Goal: Find specific fact: Find specific fact

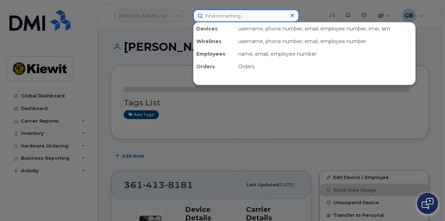
click at [258, 15] on input at bounding box center [246, 15] width 106 height 13
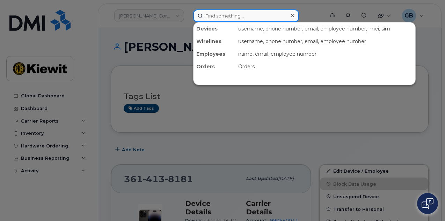
paste input "572615"
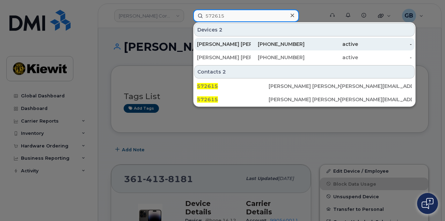
type input "572615"
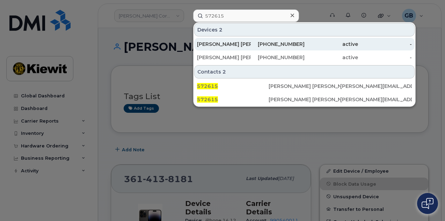
click at [275, 45] on div "602-400-4127" at bounding box center [278, 44] width 54 height 7
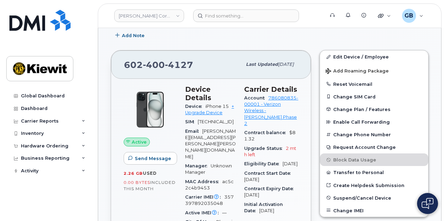
scroll to position [175, 0]
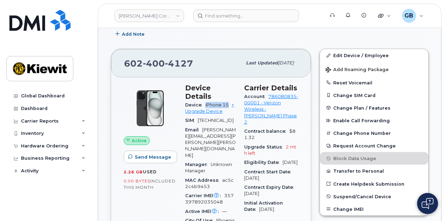
drag, startPoint x: 229, startPoint y: 94, endPoint x: 205, endPoint y: 94, distance: 24.1
click at [205, 100] on div "Device iPhone 15 + Upgrade Device" at bounding box center [210, 108] width 51 height 16
copy span "iPhone 15"
drag, startPoint x: 192, startPoint y: 63, endPoint x: 123, endPoint y: 63, distance: 69.5
click at [123, 63] on div "[PHONE_NUMBER] Last updated [DATE]" at bounding box center [211, 63] width 200 height 28
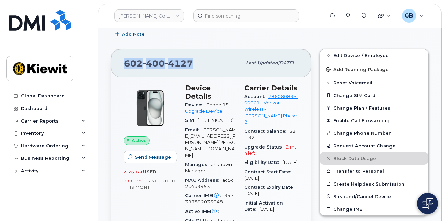
copy span "[PHONE_NUMBER]"
click at [225, 24] on header "[PERSON_NAME] Corporation Support Alerts Knowledge Base Quicklinks Suspend / Ca…" at bounding box center [270, 15] width 344 height 24
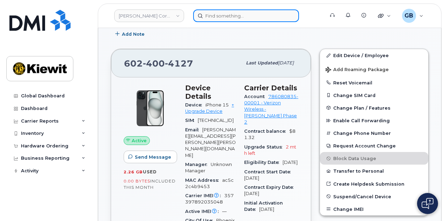
click at [228, 20] on input at bounding box center [246, 15] width 106 height 13
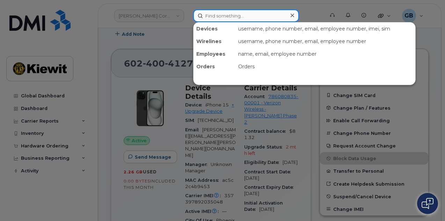
paste input "572615"
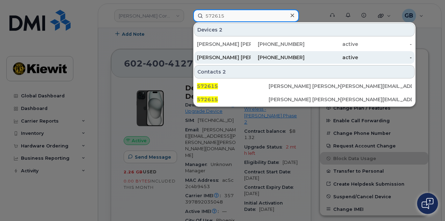
type input "572615"
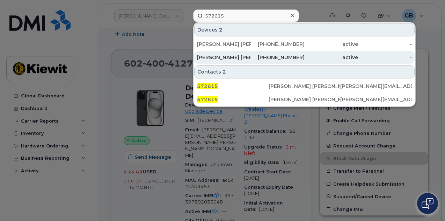
click at [288, 58] on div "[PHONE_NUMBER]" at bounding box center [278, 57] width 54 height 7
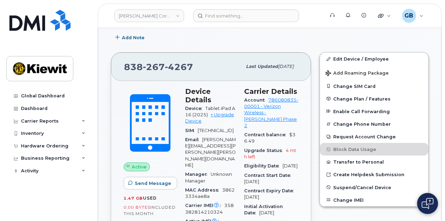
scroll to position [175, 0]
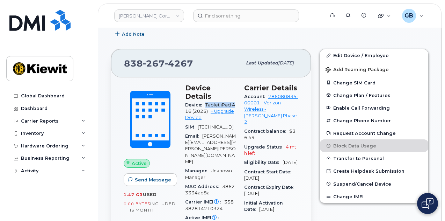
drag, startPoint x: 236, startPoint y: 96, endPoint x: 204, endPoint y: 93, distance: 31.6
click at [204, 100] on div "Device Tablet iPad A16 (2025) + Upgrade Device" at bounding box center [210, 111] width 51 height 22
drag, startPoint x: 192, startPoint y: 102, endPoint x: 204, endPoint y: 97, distance: 13.4
click at [204, 100] on div "Device Tablet iPad A16 (2025) + Upgrade Device" at bounding box center [210, 111] width 51 height 22
copy span "Tablet iPad A16"
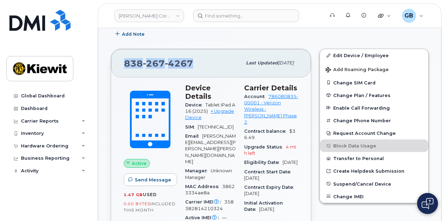
drag, startPoint x: 195, startPoint y: 61, endPoint x: 123, endPoint y: 61, distance: 72.0
click at [123, 61] on div "[PHONE_NUMBER] Last updated [DATE]" at bounding box center [211, 63] width 200 height 28
copy span "[PHONE_NUMBER]"
